Goal: Register for event/course

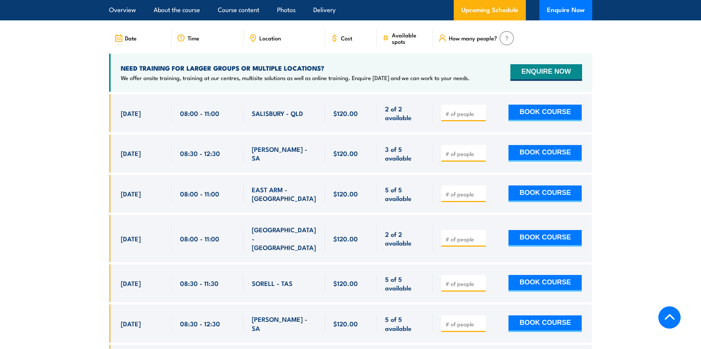
click at [340, 17] on label "QLD" at bounding box center [327, 10] width 25 height 15
click at [338, 8] on input "QLD" at bounding box center [335, 5] width 5 height 5
radio input "true"
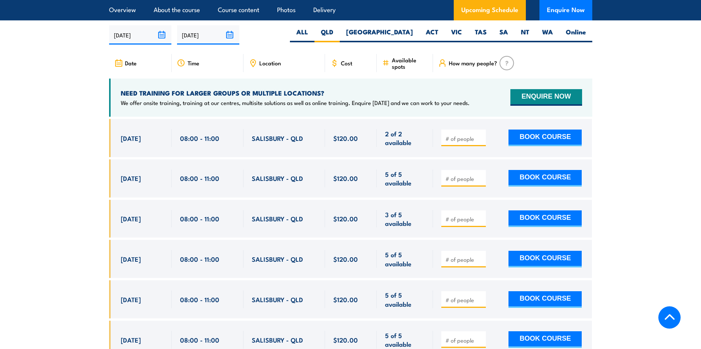
scroll to position [1383, 0]
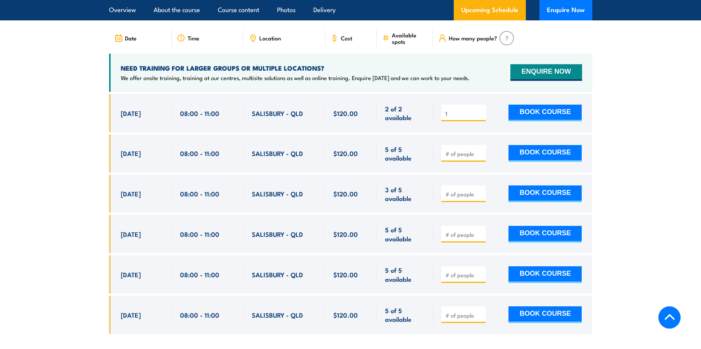
click at [480, 117] on input "1" at bounding box center [465, 114] width 38 height 8
click at [525, 121] on button "BOOK COURSE" at bounding box center [545, 113] width 73 height 17
type input "1"
click at [508, 122] on div "1 BOOK COURSE" at bounding box center [511, 113] width 140 height 18
click at [530, 121] on button "BOOK COURSE" at bounding box center [545, 113] width 73 height 17
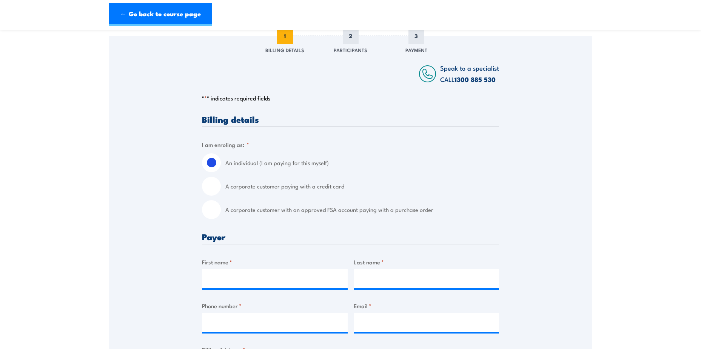
scroll to position [113, 0]
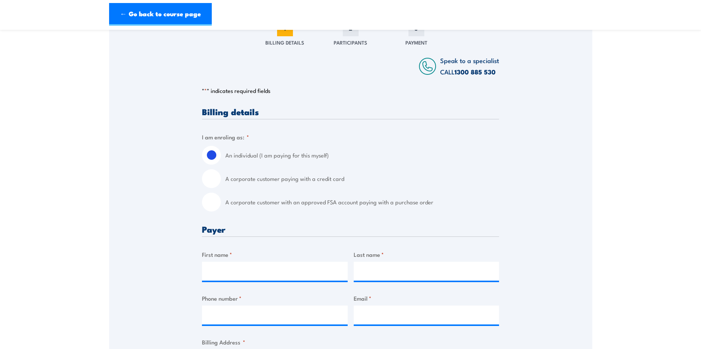
click at [215, 202] on input "A corporate customer with an approved FSA account paying with a purchase order" at bounding box center [211, 202] width 19 height 19
radio input "true"
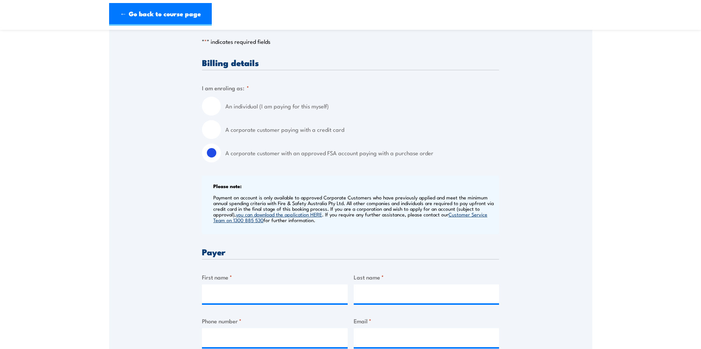
scroll to position [264, 0]
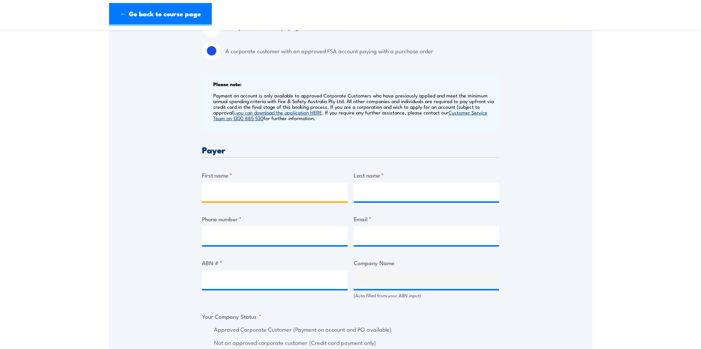
click at [238, 192] on input "First name *" at bounding box center [275, 191] width 146 height 19
type input "Belinda"
type input "Manning"
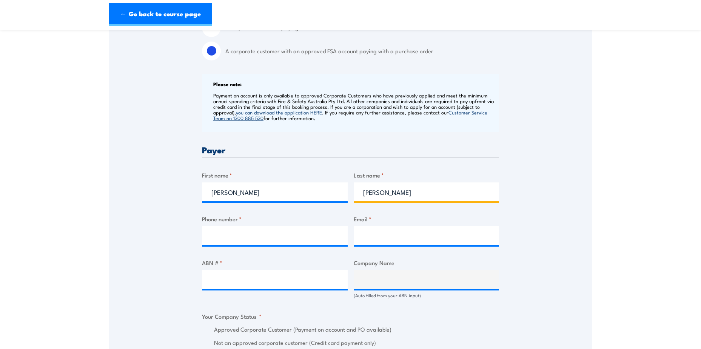
type input "0417840515"
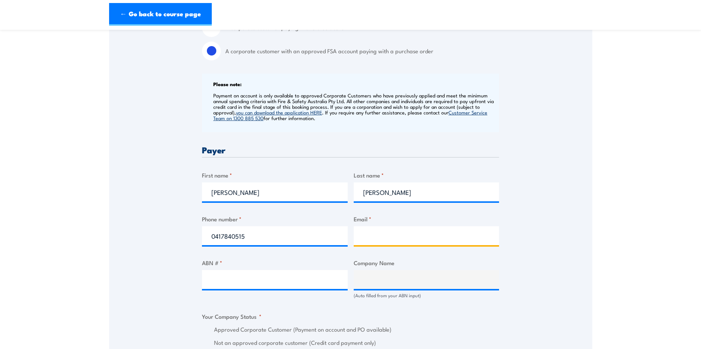
type input "belinda.manning@northeastauto.com.au"
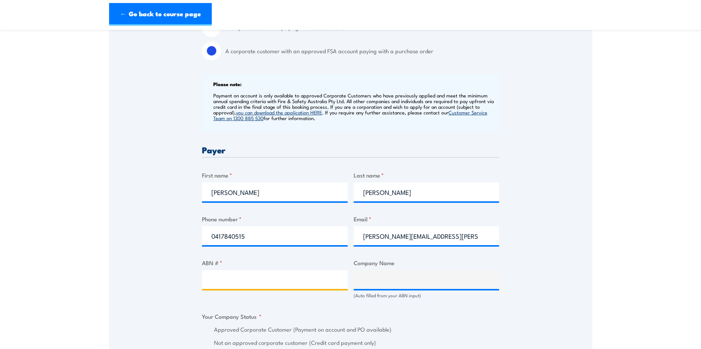
click at [233, 278] on input "ABN # *" at bounding box center [275, 279] width 146 height 19
type input "35132980431"
type input "BIG CHIEF HIRE PTY LTD"
radio input "true"
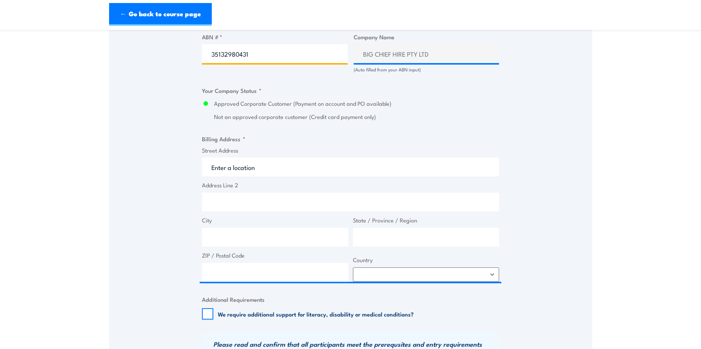
scroll to position [491, 0]
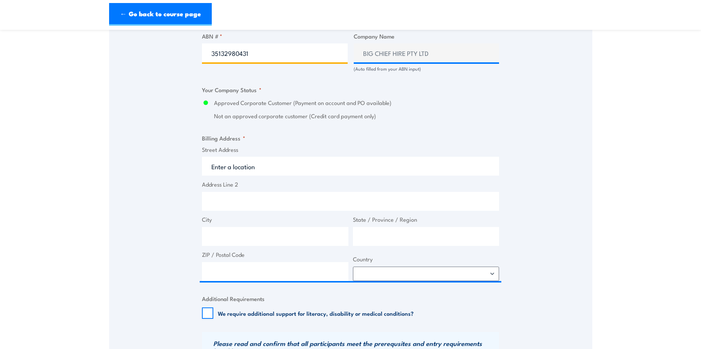
type input "35132980431"
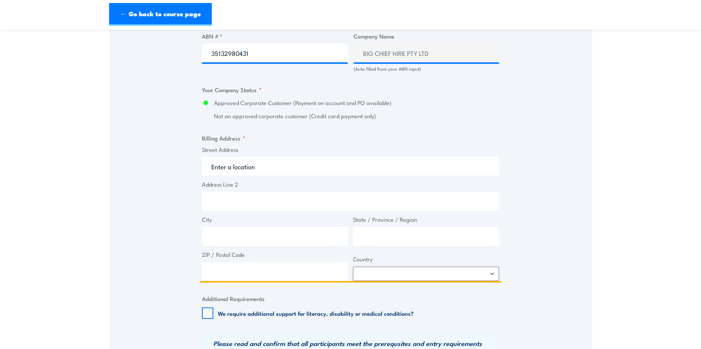
click at [231, 164] on input "Street Address" at bounding box center [350, 166] width 297 height 19
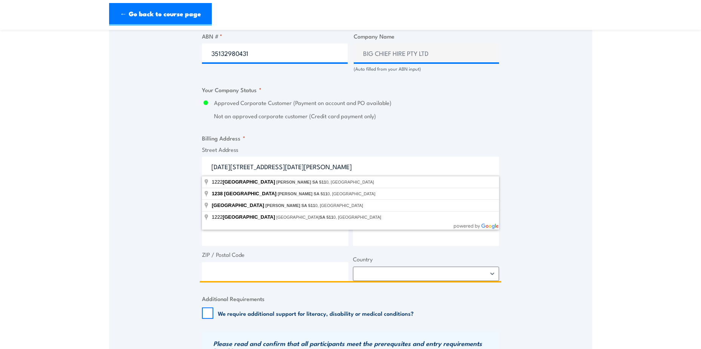
click at [370, 167] on input "1222-1238 Port Wakefield Road Burton SA 511" at bounding box center [350, 166] width 297 height 19
drag, startPoint x: 350, startPoint y: 166, endPoint x: 302, endPoint y: 168, distance: 48.4
click at [302, 168] on input "1222-1238 Port Wakefield Road Burton SA 511" at bounding box center [350, 166] width 297 height 19
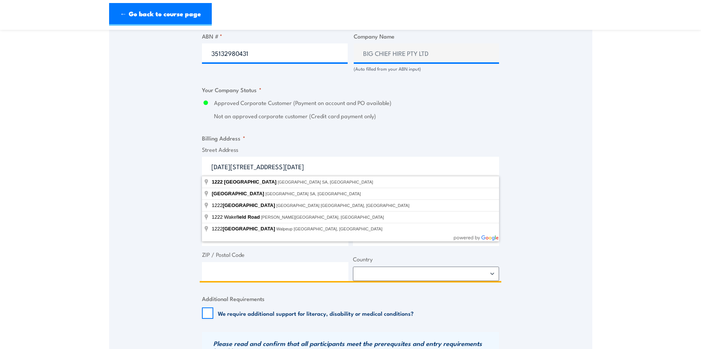
type input "1222-1238 Port Wakefield Road"
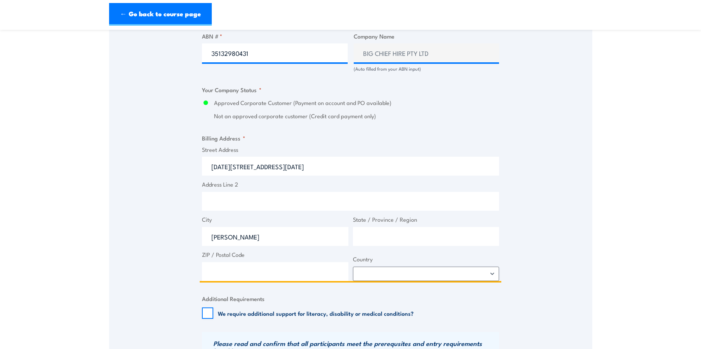
type input "Burton"
type input "5"
type input "South Australia"
type input "5110"
click at [373, 272] on select "Afghanistan Albania Algeria American Samoa Andorra Angola Anguilla Antarctica A…" at bounding box center [426, 274] width 147 height 14
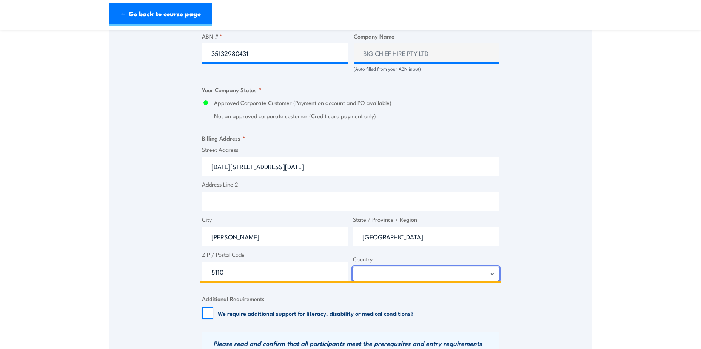
select select "Australia"
click at [353, 267] on select "Afghanistan Albania Algeria American Samoa Andorra Angola Anguilla Antarctica A…" at bounding box center [426, 274] width 147 height 14
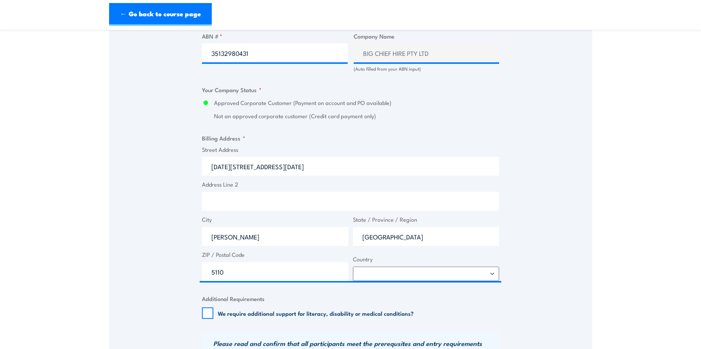
click at [562, 215] on div "Speak to a specialist CALL 1300 885 530 CALL 1300 885 530 " * " indicates requi…" at bounding box center [350, 84] width 483 height 867
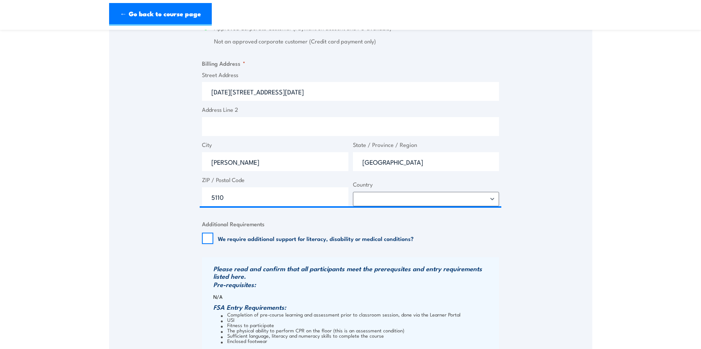
scroll to position [566, 0]
click at [205, 240] on input "We require additional support for literacy, disability or medical conditions?" at bounding box center [207, 237] width 11 height 11
click at [210, 238] on input "We require additional support for literacy, disability or medical conditions?" at bounding box center [207, 237] width 11 height 11
checkbox input "false"
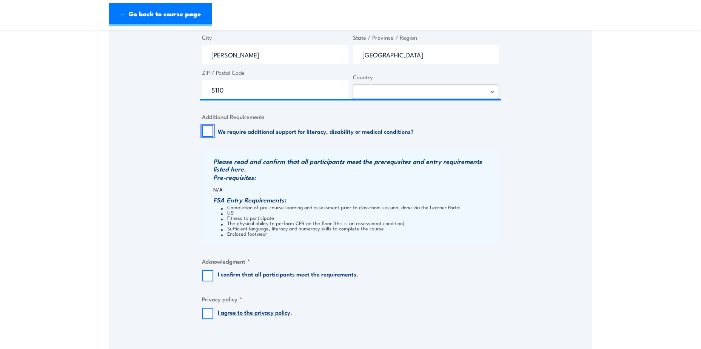
scroll to position [718, 0]
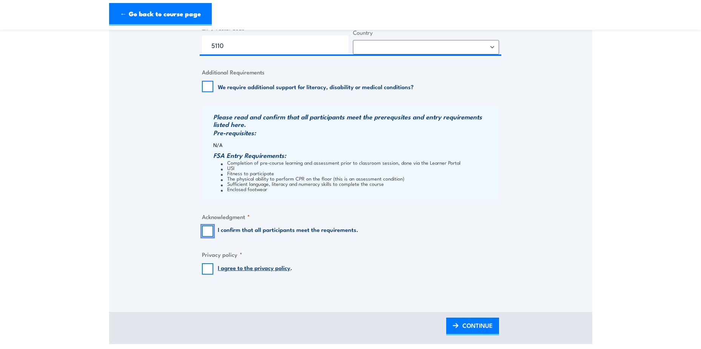
click at [202, 233] on input "I confirm that all participants meet the requirements." at bounding box center [207, 230] width 11 height 11
checkbox input "true"
click at [208, 267] on input "I agree to the privacy policy ." at bounding box center [207, 268] width 11 height 11
checkbox input "true"
click at [473, 326] on span "CONTINUE" at bounding box center [478, 325] width 30 height 20
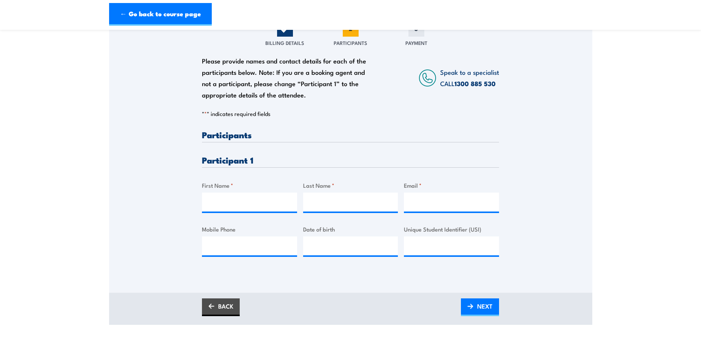
scroll to position [113, 0]
click at [268, 197] on input "First Name *" at bounding box center [249, 201] width 95 height 19
type input "Eliza"
click at [328, 193] on input "Last Name *" at bounding box center [350, 201] width 95 height 19
type input "Cooling"
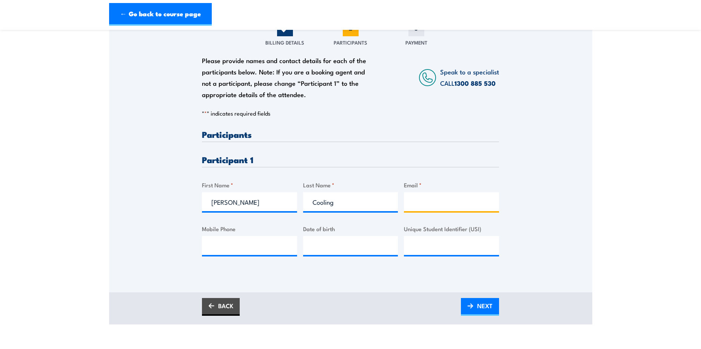
click at [441, 198] on input "Email *" at bounding box center [451, 201] width 95 height 19
paste input "ecooling99@gmail.com"
click at [414, 202] on input "ecooling99@gmail.com" at bounding box center [451, 201] width 95 height 19
type input "ecooling99@gmail.com"
drag, startPoint x: 263, startPoint y: 247, endPoint x: 273, endPoint y: 248, distance: 10.4
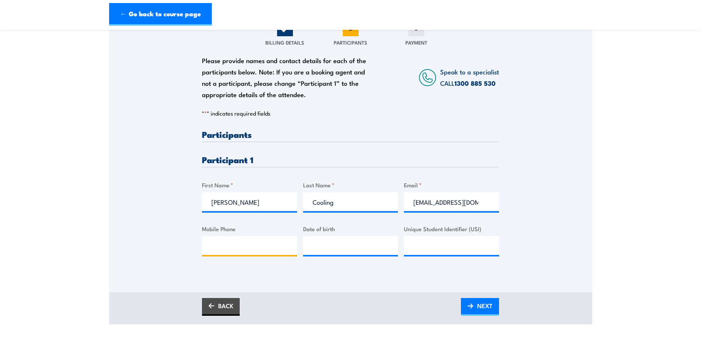
click at [263, 247] on input "Mobile Phone" at bounding box center [249, 245] width 95 height 19
drag, startPoint x: 270, startPoint y: 248, endPoint x: 202, endPoint y: 246, distance: 68.0
click at [202, 246] on div "Please provide names and contact details for each of the participants below. No…" at bounding box center [350, 149] width 483 height 243
paste input "0472 609 500"
type input "0472 609 500"
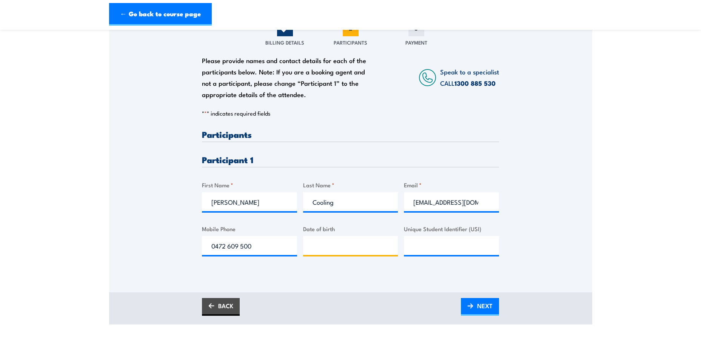
type input "__/__/____"
click at [348, 246] on input "__/__/____" at bounding box center [350, 245] width 95 height 19
type input "__/__/____"
click at [362, 248] on input "__/__/____" at bounding box center [350, 245] width 95 height 19
drag, startPoint x: 361, startPoint y: 244, endPoint x: 303, endPoint y: 239, distance: 58.3
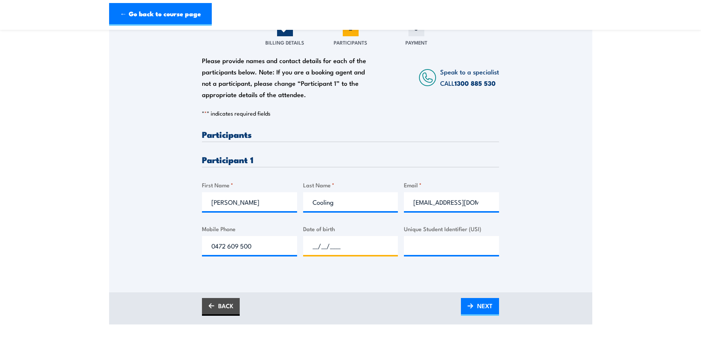
click at [303, 239] on div "Please provide names and contact details for each of the participants below. No…" at bounding box center [350, 199] width 297 height 138
type input "13/10/1999"
click at [480, 249] on input "Unique Student Identifier (USI)" at bounding box center [451, 245] width 95 height 19
click at [475, 304] on link "NEXT" at bounding box center [480, 307] width 38 height 18
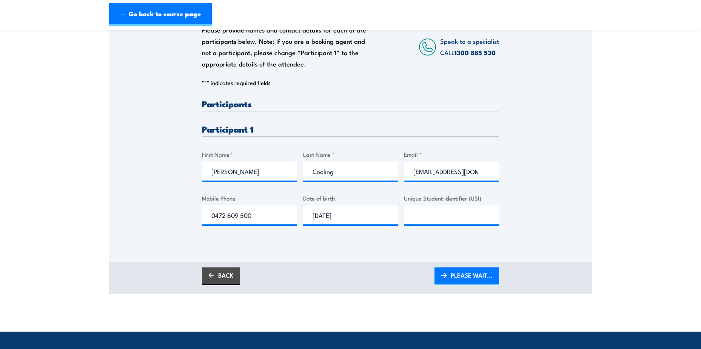
scroll to position [227, 0]
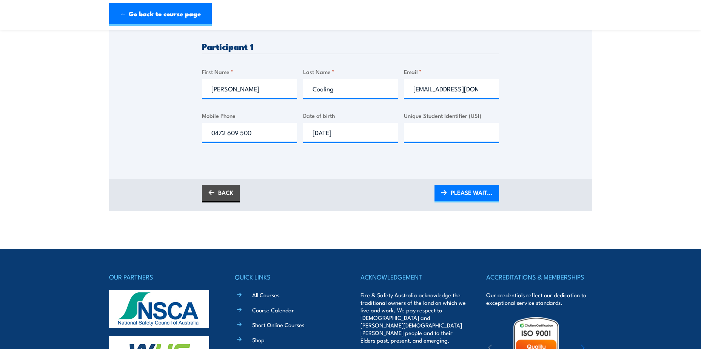
click at [487, 160] on div "Please provide names and contact details for each of the participants below. No…" at bounding box center [350, 47] width 483 height 264
click at [478, 191] on span "PLEASE WAIT..." at bounding box center [472, 192] width 42 height 20
click at [565, 154] on div "Please provide names and contact details for each of the participants below. No…" at bounding box center [350, 36] width 483 height 243
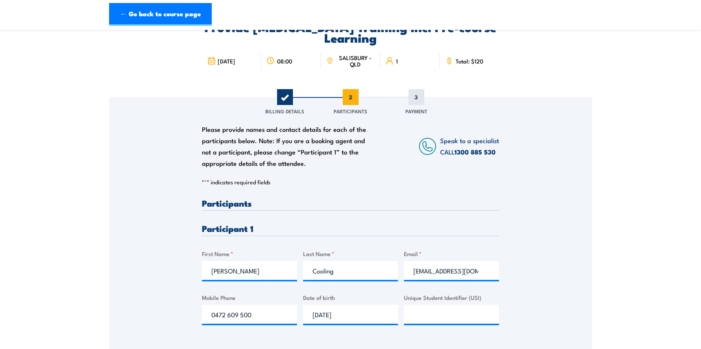
scroll to position [0, 0]
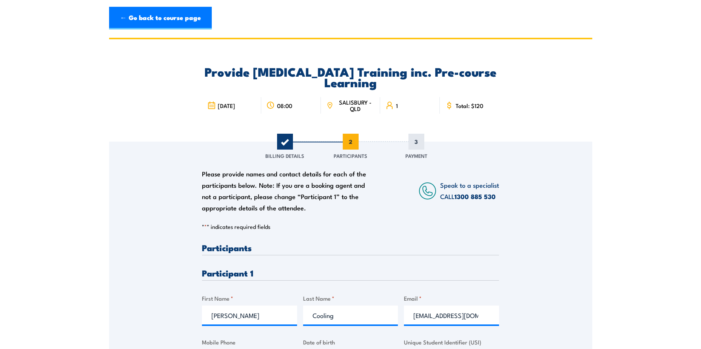
click at [678, 255] on section "Provide Cardiopulmonary Resuscitation Training inc. Pre-course Learning 23 Sept…" at bounding box center [350, 238] width 701 height 400
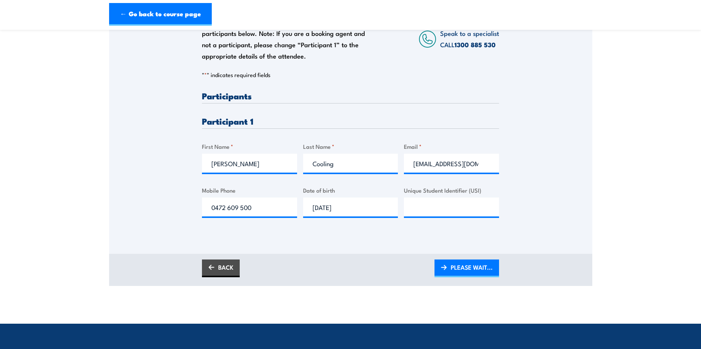
scroll to position [151, 0]
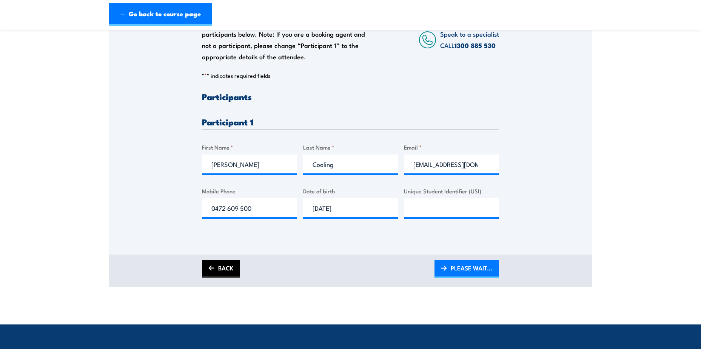
click at [224, 272] on link "BACK" at bounding box center [221, 269] width 38 height 18
click at [520, 279] on div "BACK CONTINUE" at bounding box center [350, 271] width 483 height 32
click at [437, 208] on input "Unique Student Identifier (USI)" at bounding box center [451, 207] width 95 height 19
click at [465, 270] on span "CONTINUE" at bounding box center [478, 268] width 30 height 20
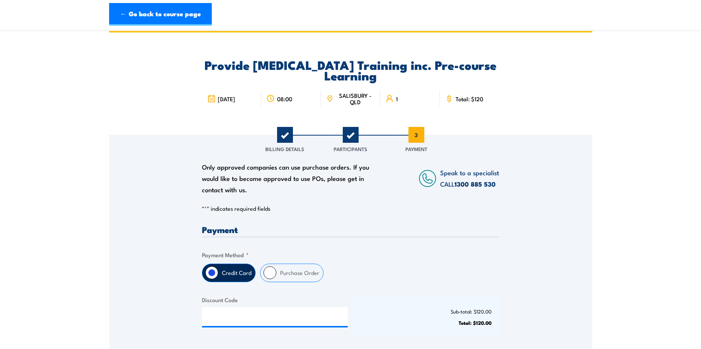
scroll to position [0, 0]
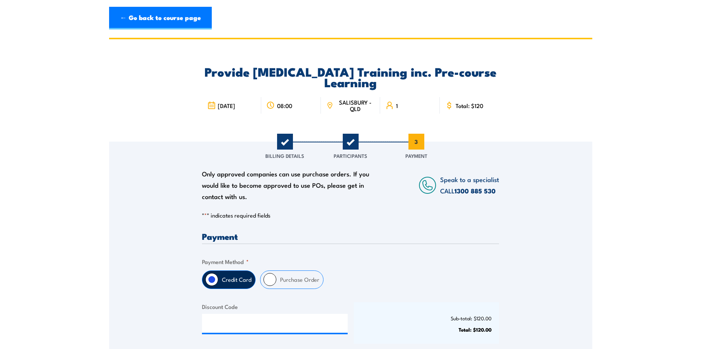
click at [616, 209] on section "Provide Cardiopulmonary Resuscitation Training inc. Pre-course Learning 23 Sept…" at bounding box center [350, 225] width 701 height 375
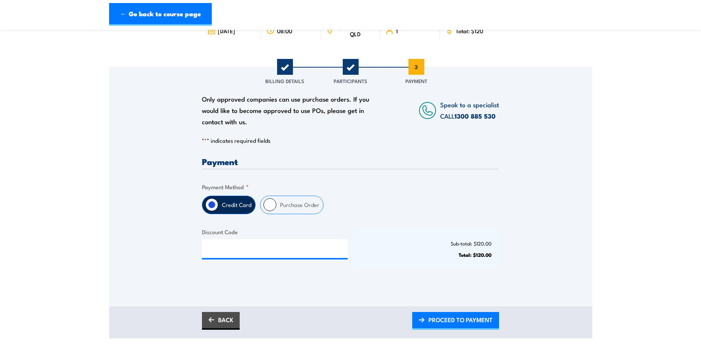
scroll to position [76, 0]
click at [269, 207] on input "Purchase Order" at bounding box center [270, 204] width 13 height 13
radio input "true"
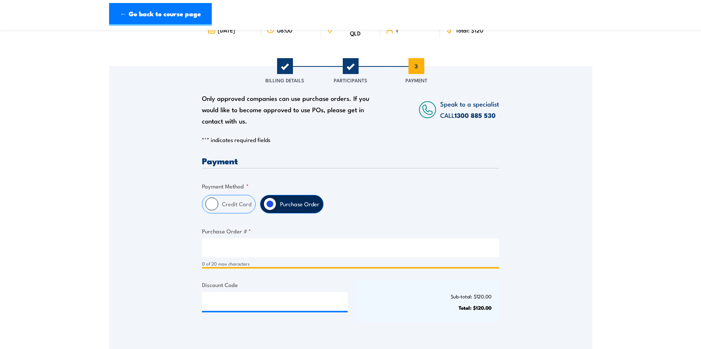
click at [237, 247] on input "Purchase Order # *" at bounding box center [350, 247] width 297 height 19
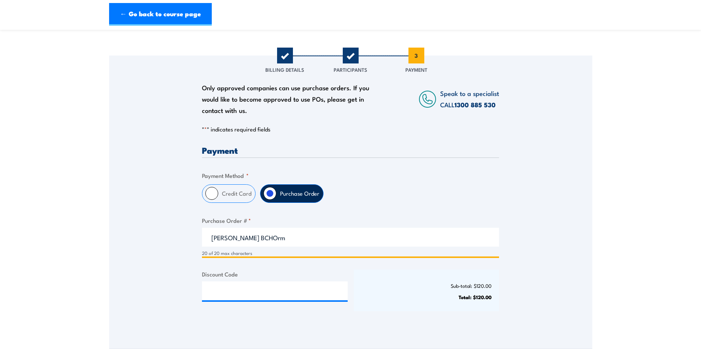
scroll to position [0, 0]
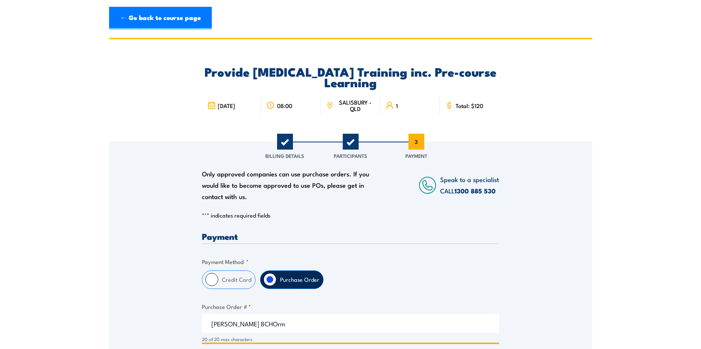
type input "Eliza Cooling BCHOrm"
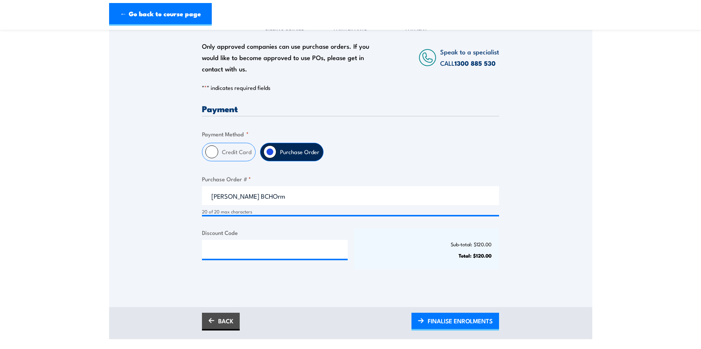
scroll to position [151, 0]
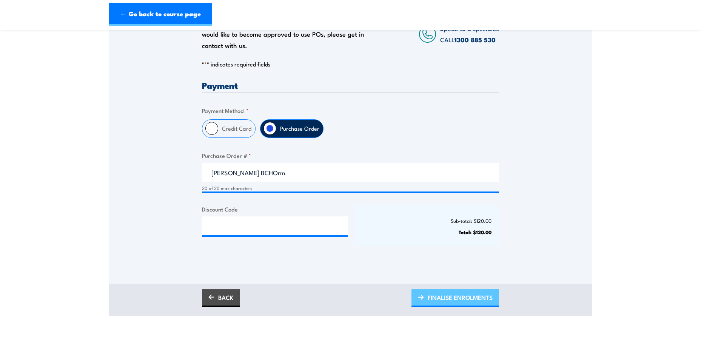
click at [480, 298] on span "FINALISE ENROLMENTS" at bounding box center [460, 297] width 65 height 20
click at [639, 199] on section "Provide Cardiopulmonary Resuscitation Training inc. Pre-course Learning 23 Sept…" at bounding box center [350, 101] width 701 height 429
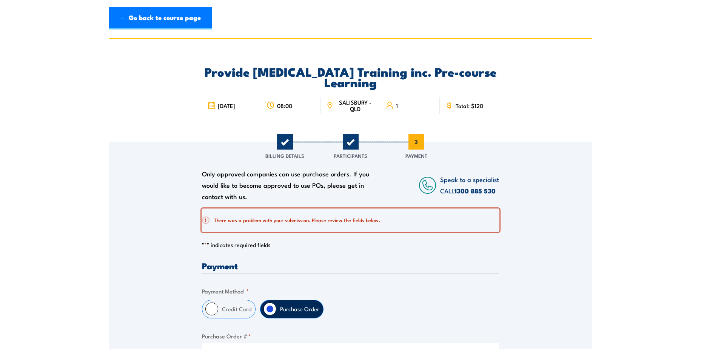
scroll to position [0, 0]
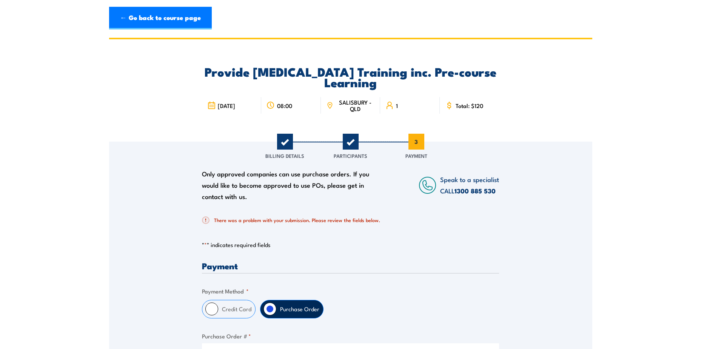
click at [545, 250] on div "Only approved companies can use purchase orders. If you would like to become ap…" at bounding box center [350, 299] width 483 height 315
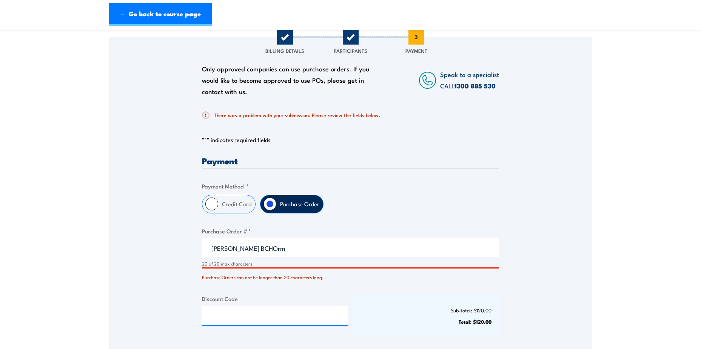
scroll to position [113, 0]
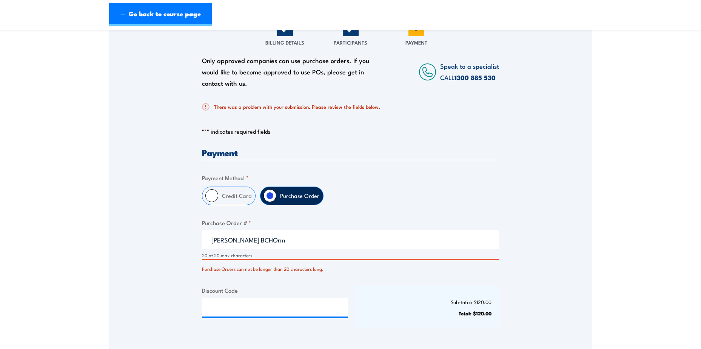
click at [217, 243] on input "Eliza Cooling BCHOrm" at bounding box center [350, 239] width 297 height 19
click at [227, 241] on input "Eliza CoolingBCHOrm" at bounding box center [350, 239] width 297 height 19
click at [447, 267] on div "Purchase Orders can not be longer than 20 characters long." at bounding box center [350, 267] width 297 height 11
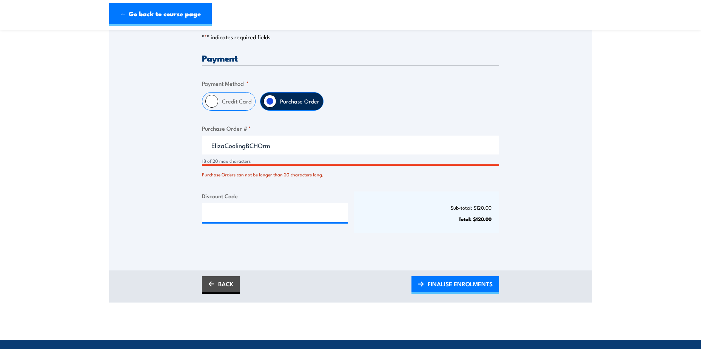
scroll to position [189, 0]
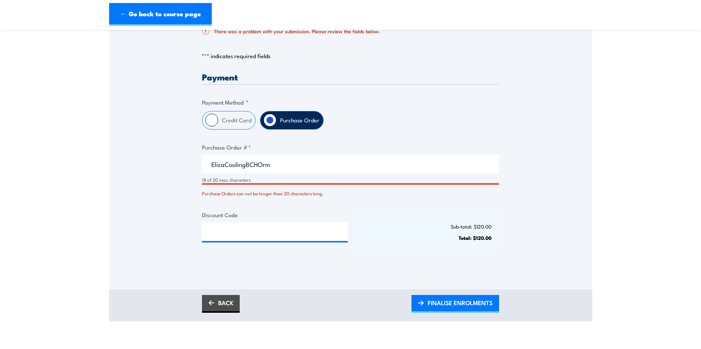
click at [279, 164] on input "ElizaCoolingBCHOrm" at bounding box center [350, 163] width 297 height 19
type input "ElizaCoolingBCHOrm"
click at [465, 300] on span "FINALISE ENROLMENTS" at bounding box center [460, 303] width 65 height 20
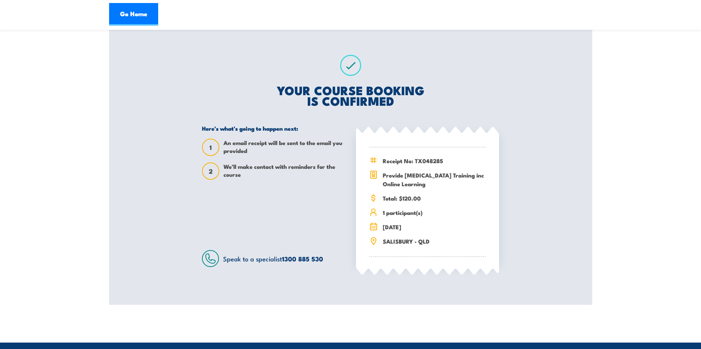
scroll to position [151, 0]
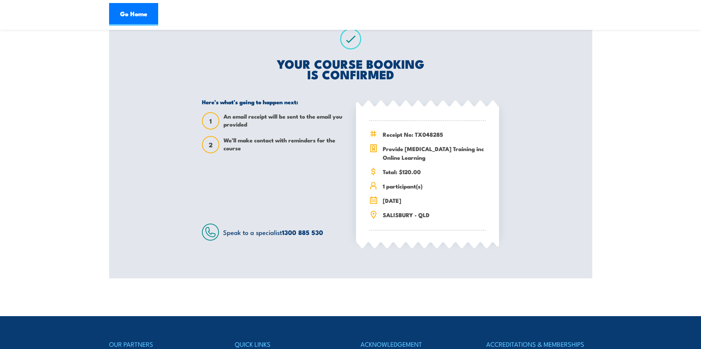
click at [542, 126] on div "Provide cardiopulmonary resuscitation Training inc Online Learning 23 September…" at bounding box center [350, 83] width 483 height 392
click at [128, 18] on link "Go Home" at bounding box center [133, 14] width 49 height 23
